Goal: Transaction & Acquisition: Book appointment/travel/reservation

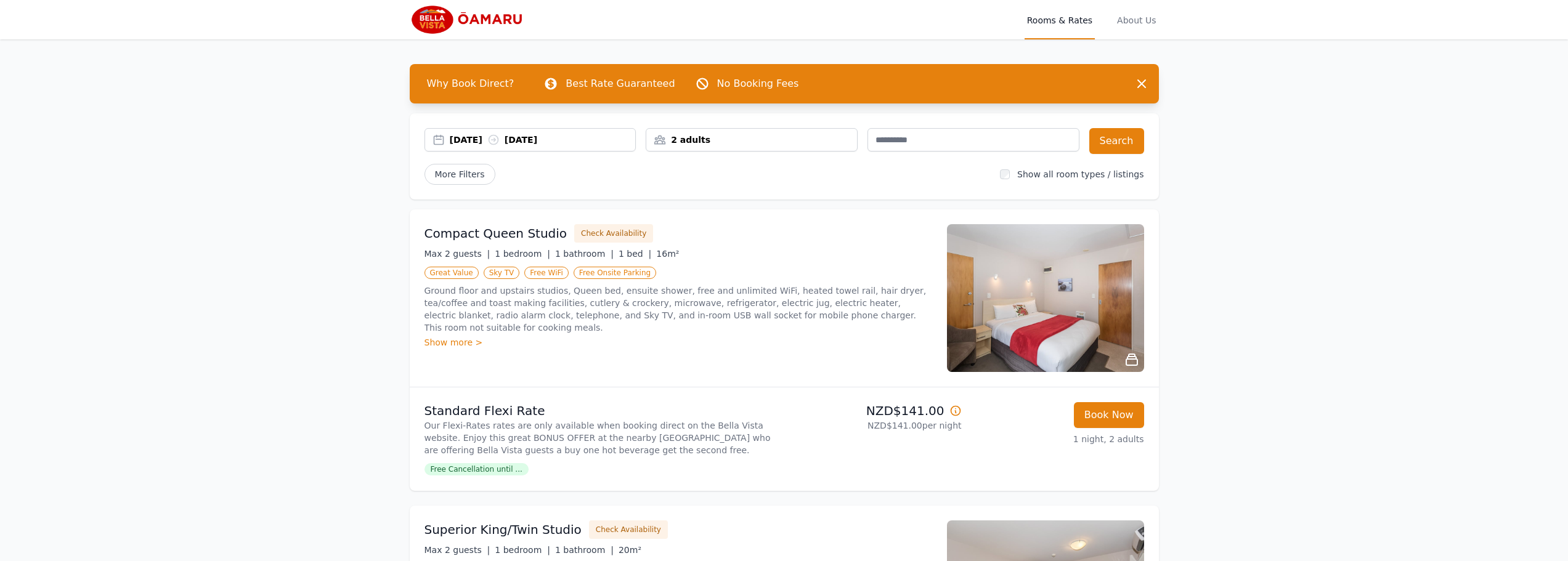
click at [484, 138] on div "[DATE] [DATE]" at bounding box center [543, 140] width 186 height 13
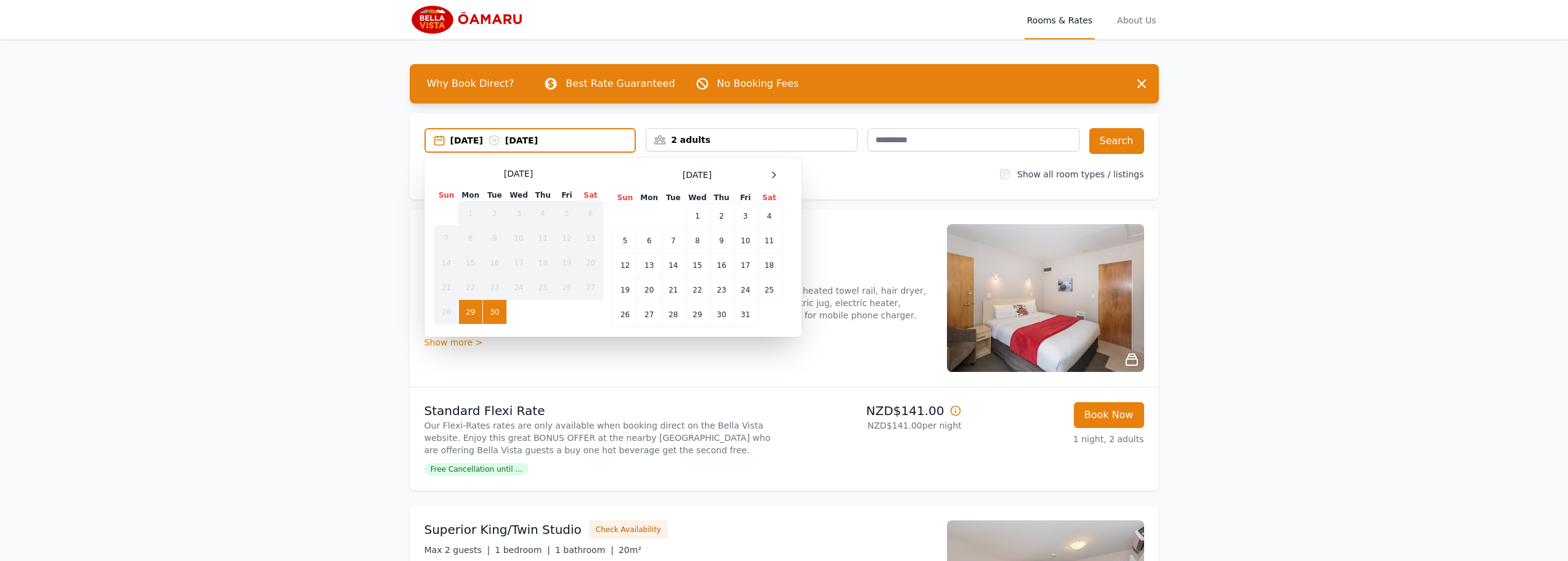
click at [470, 309] on td "29" at bounding box center [470, 312] width 24 height 24
click at [485, 309] on td "30" at bounding box center [494, 312] width 24 height 24
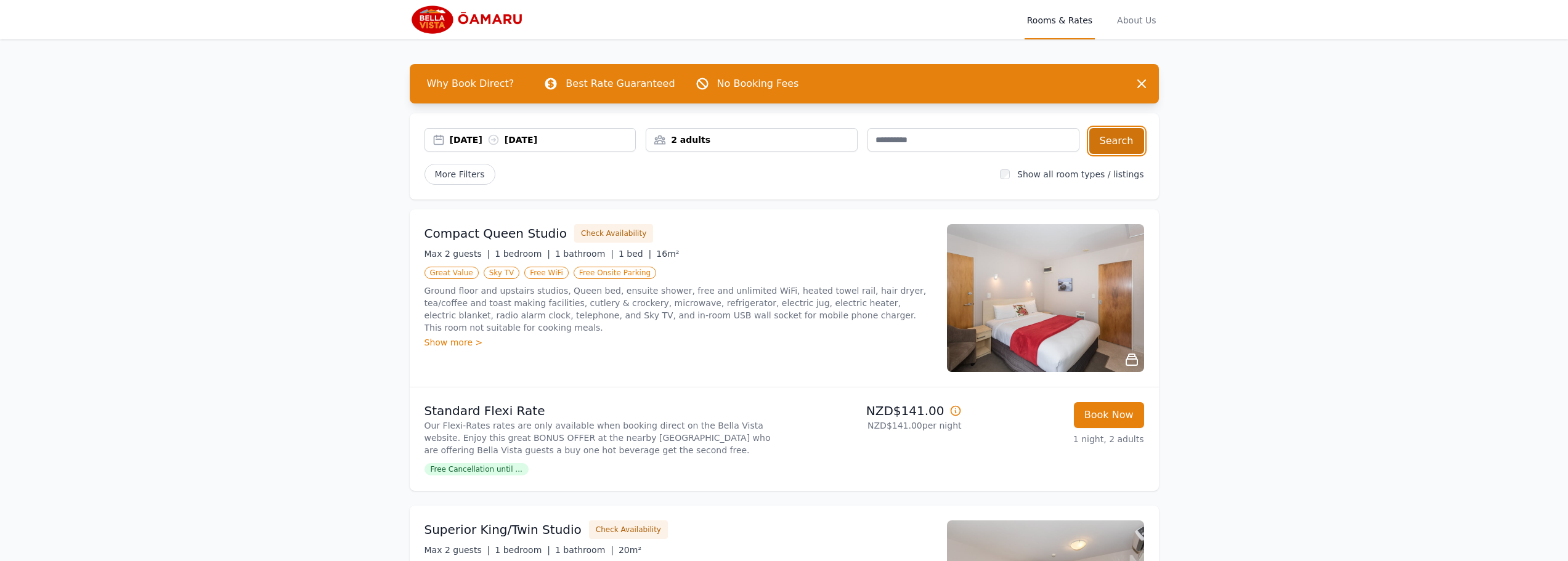
click at [1133, 147] on button "Search" at bounding box center [1117, 141] width 55 height 26
